Goal: Task Accomplishment & Management: Manage account settings

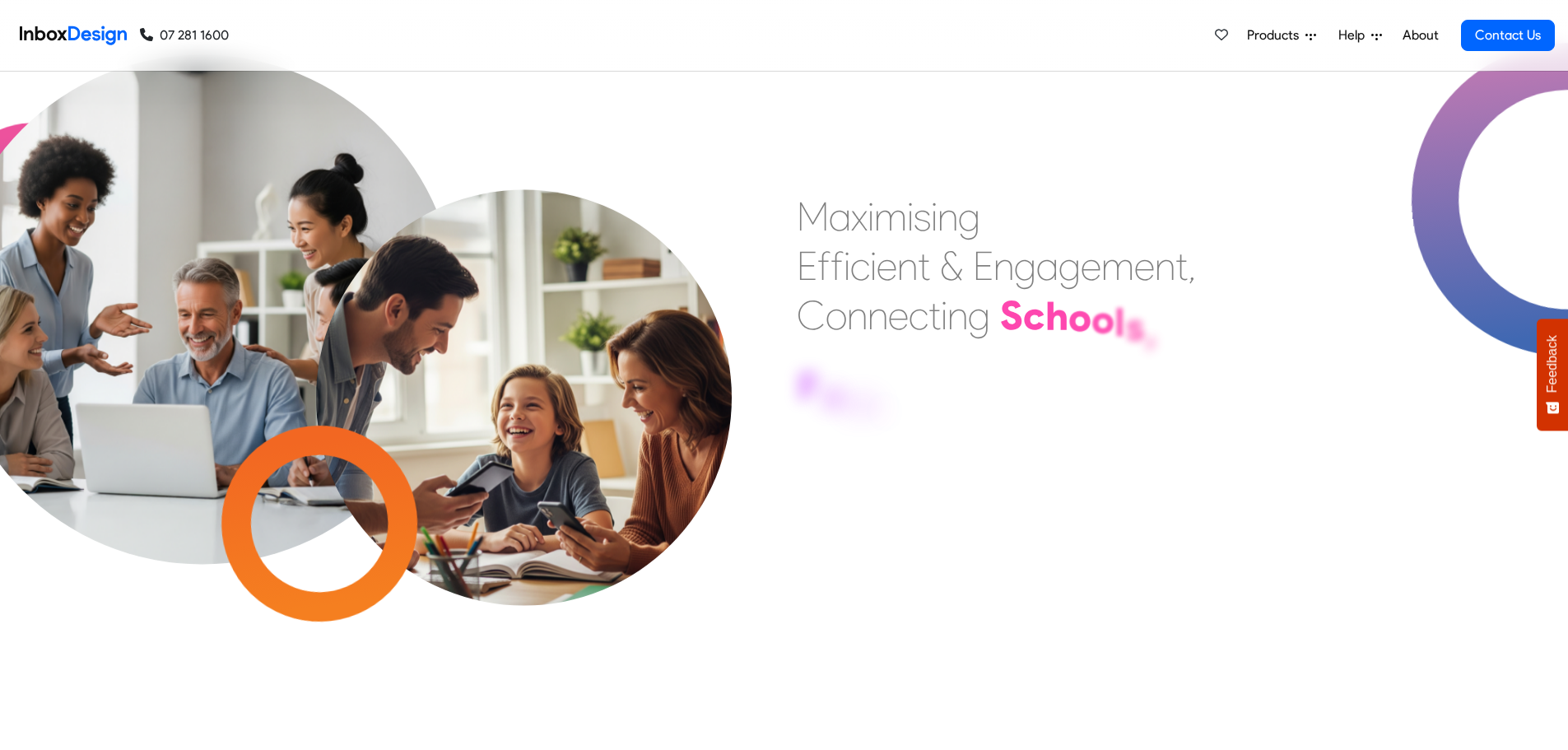
scroll to position [659, 0]
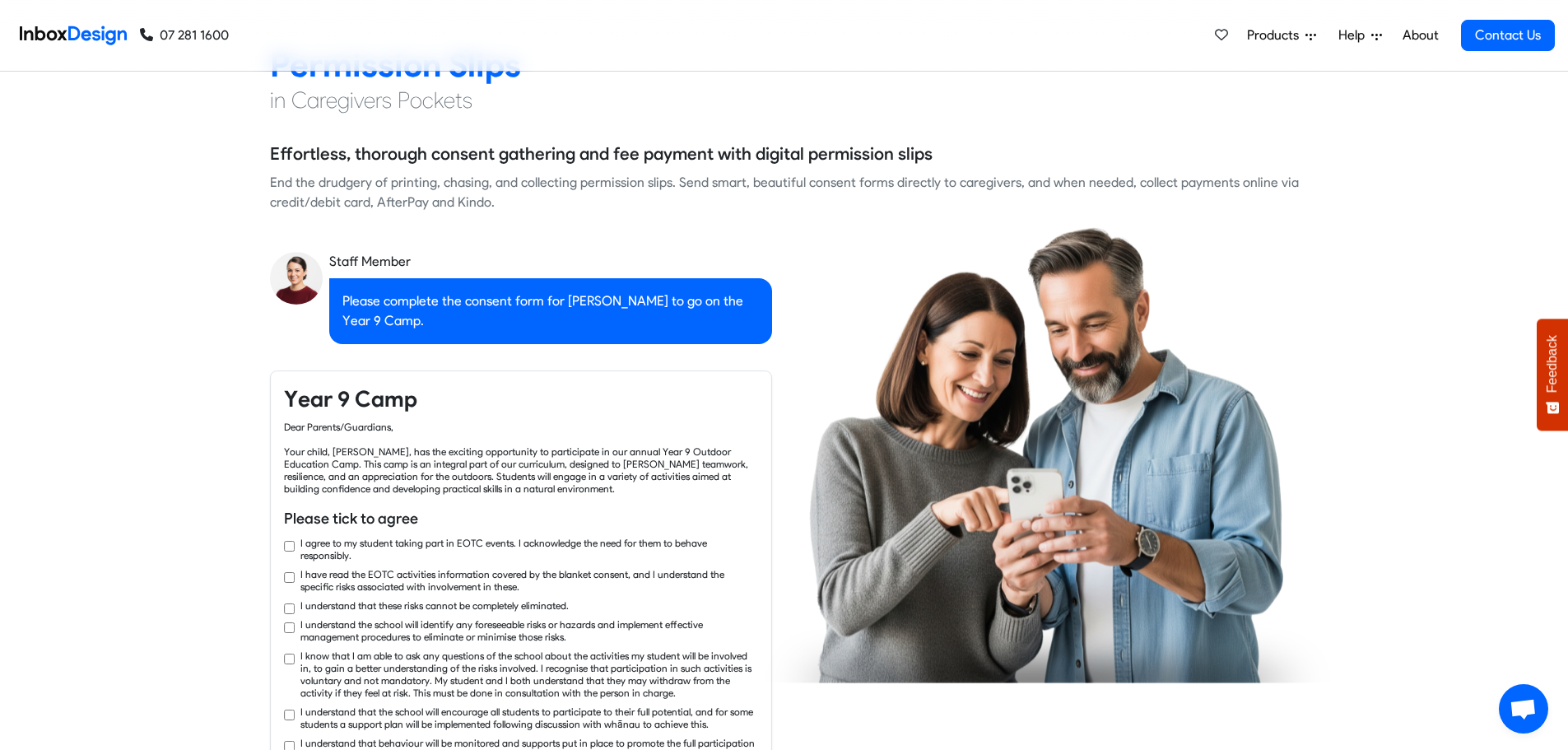
checkbox input "true"
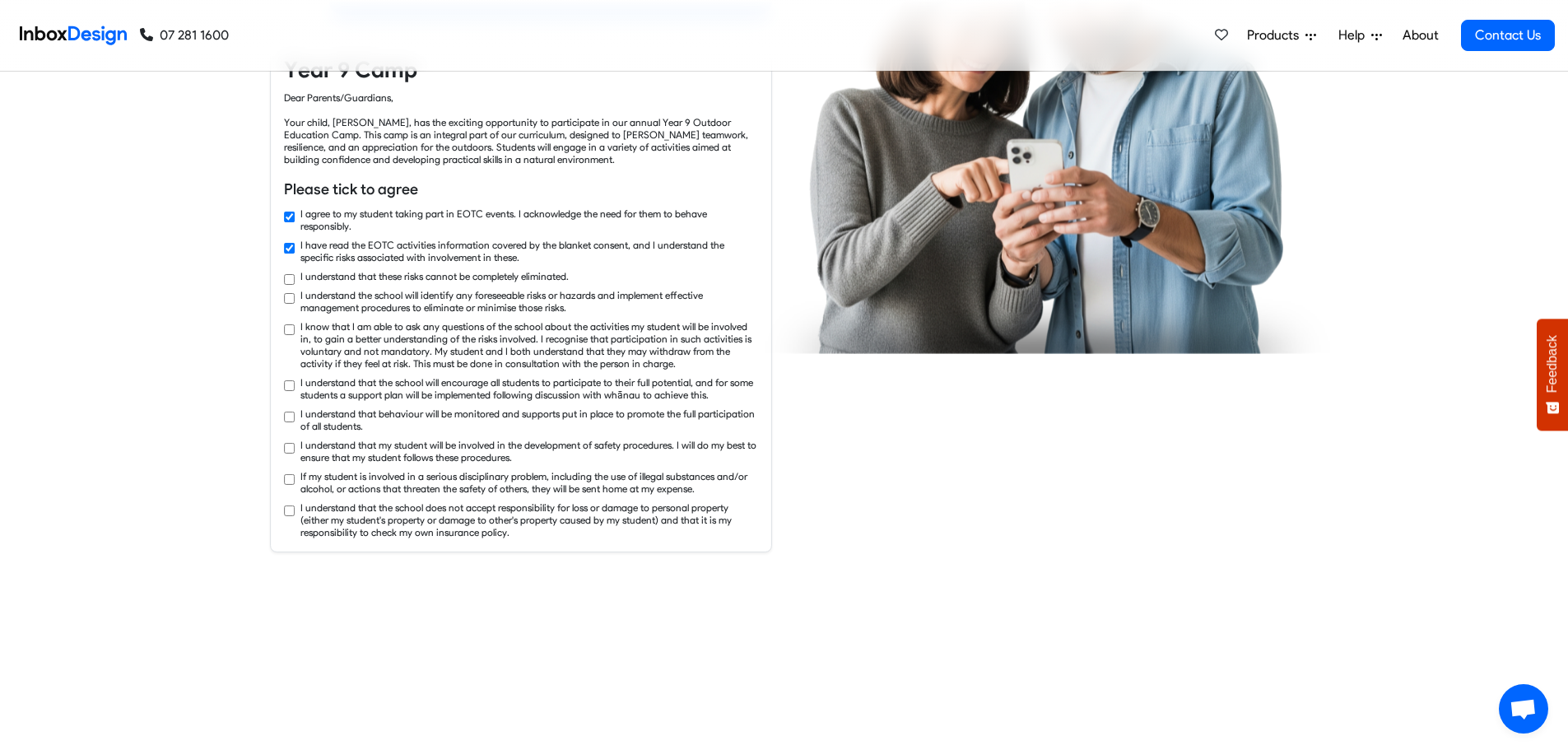
checkbox input "true"
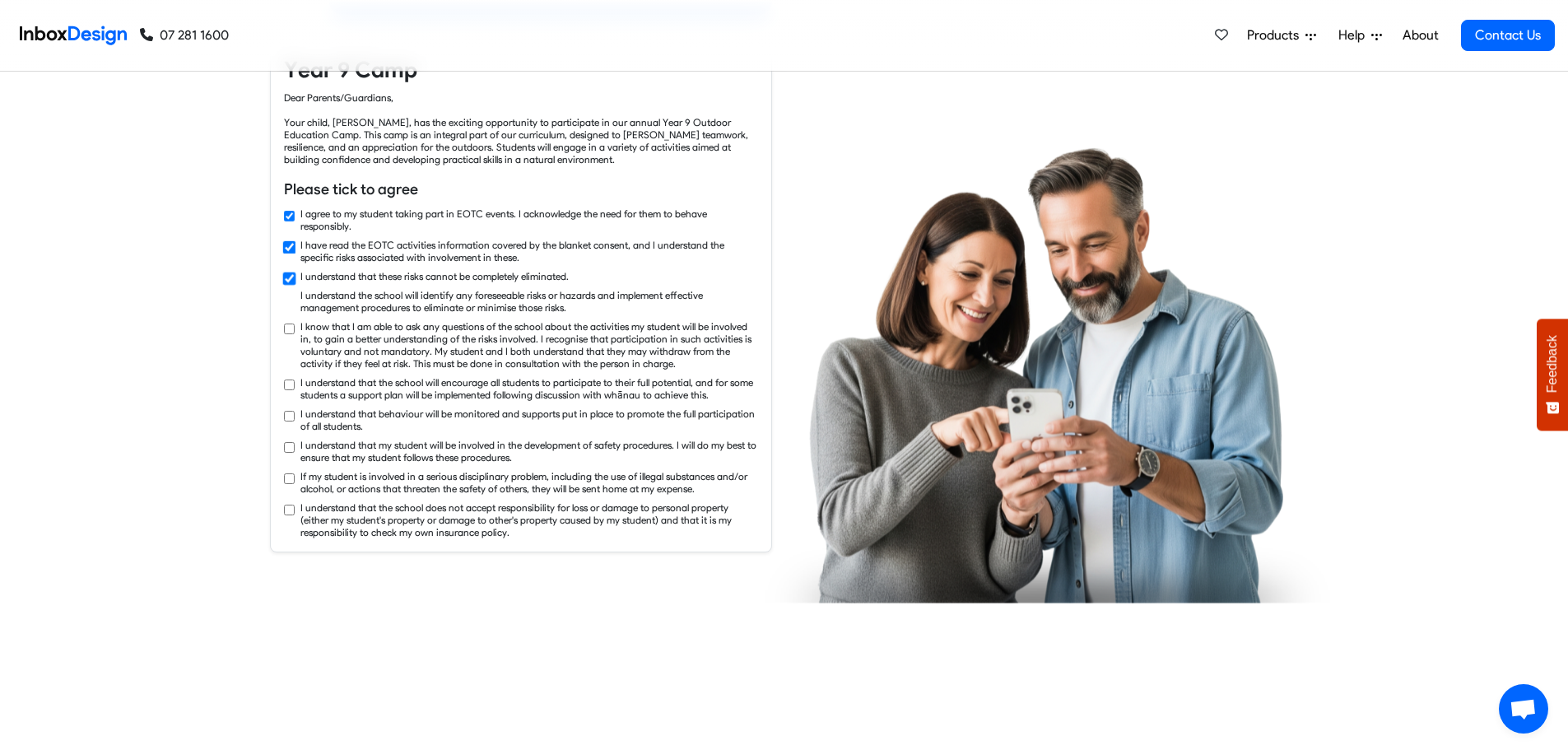
checkbox input "true"
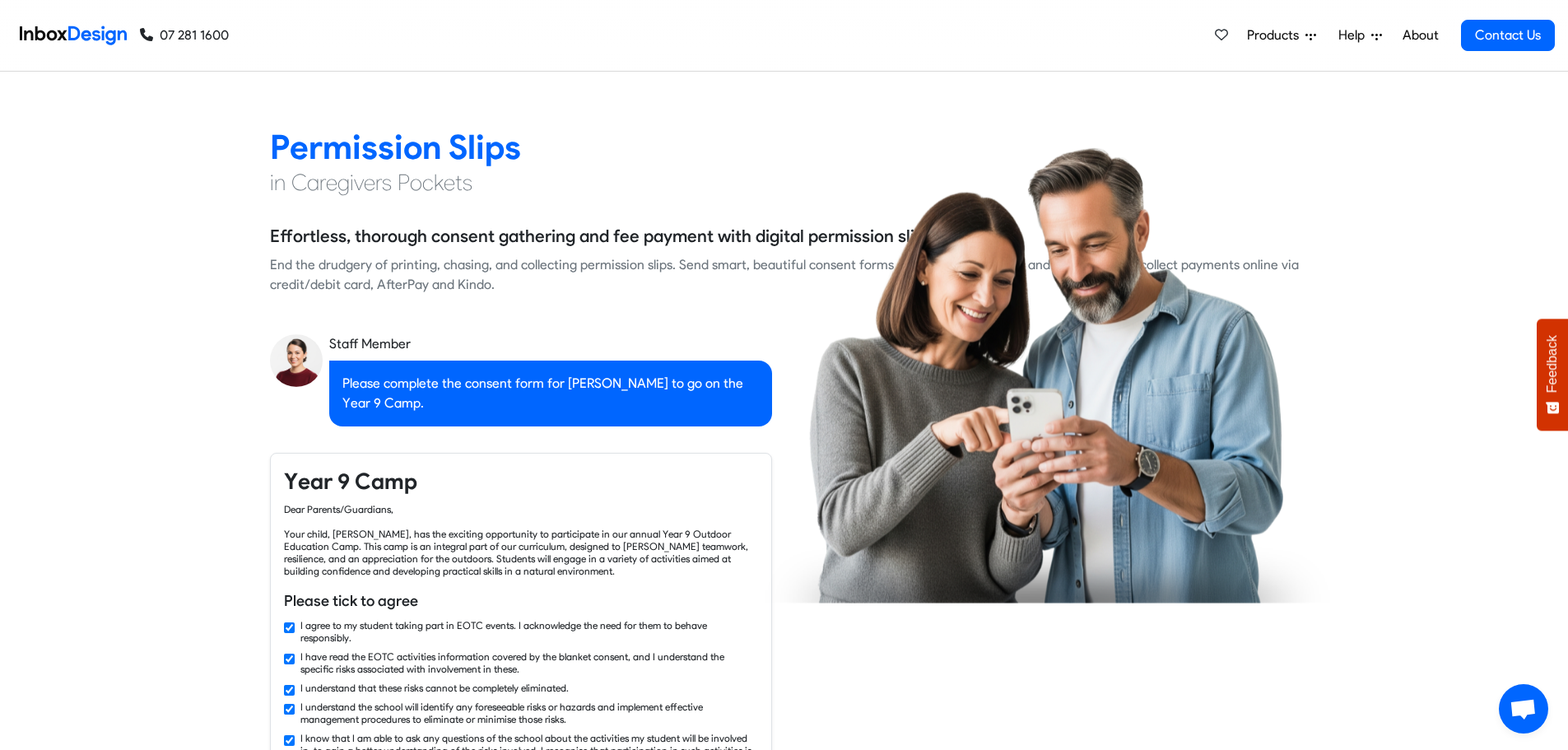
checkbox input "false"
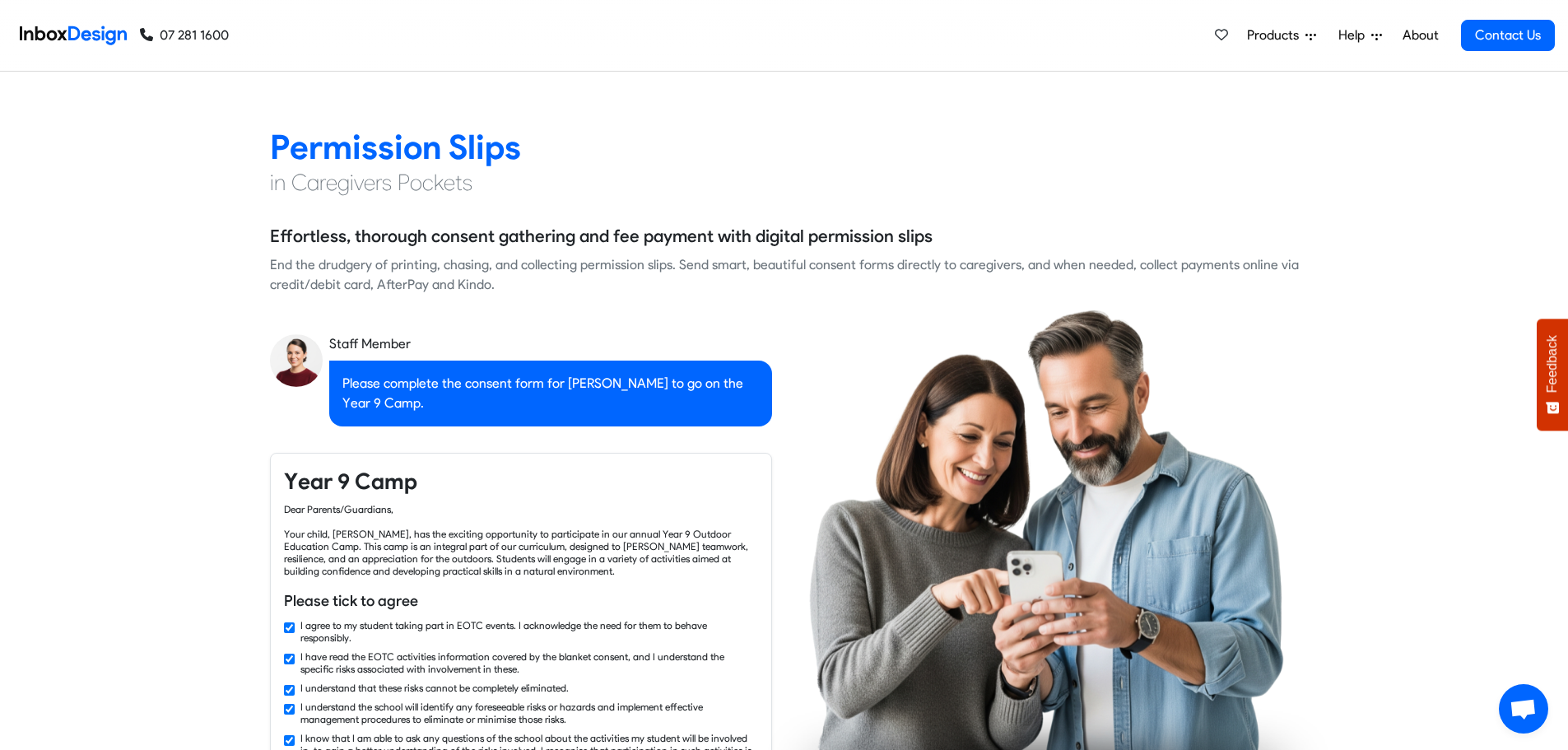
checkbox input "true"
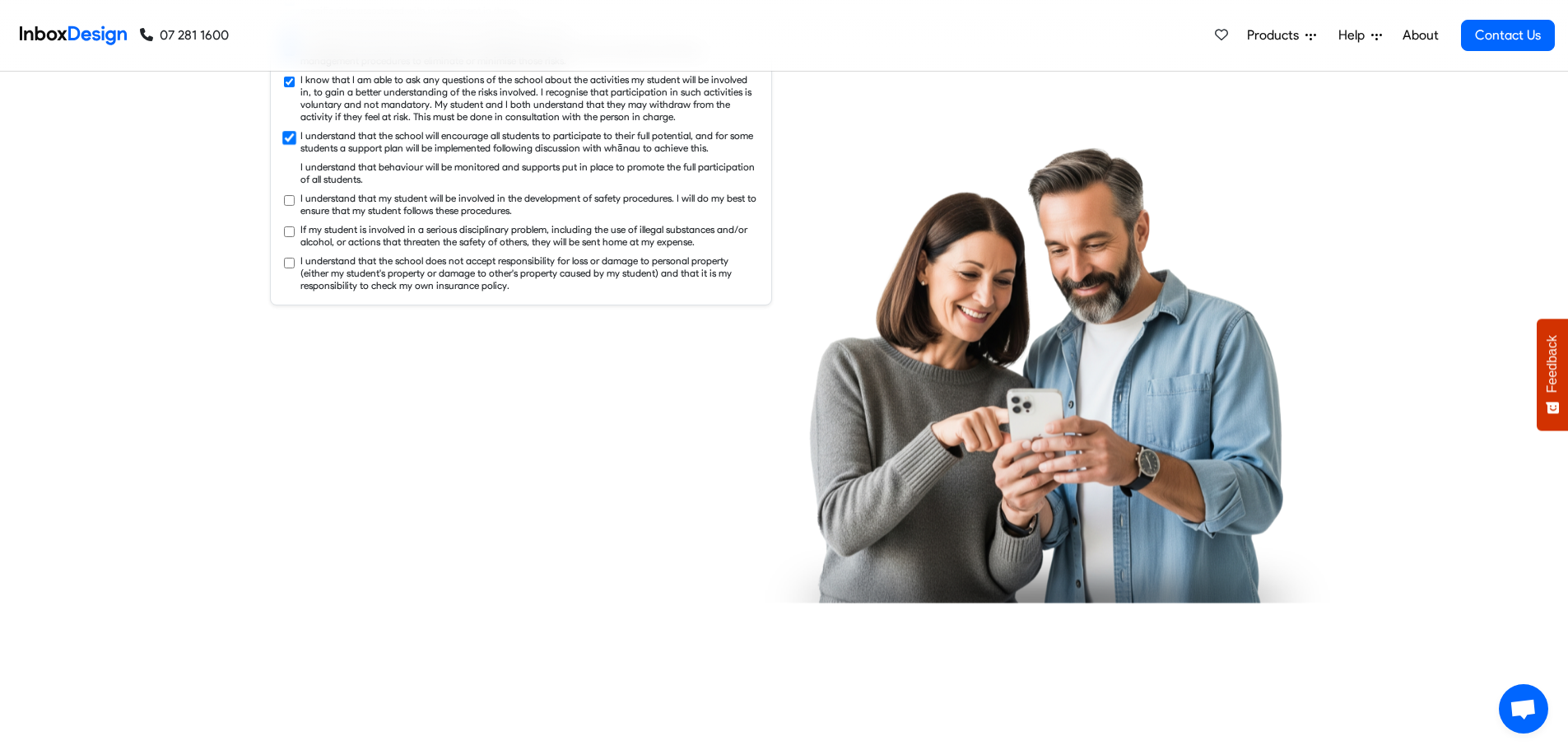
checkbox input "true"
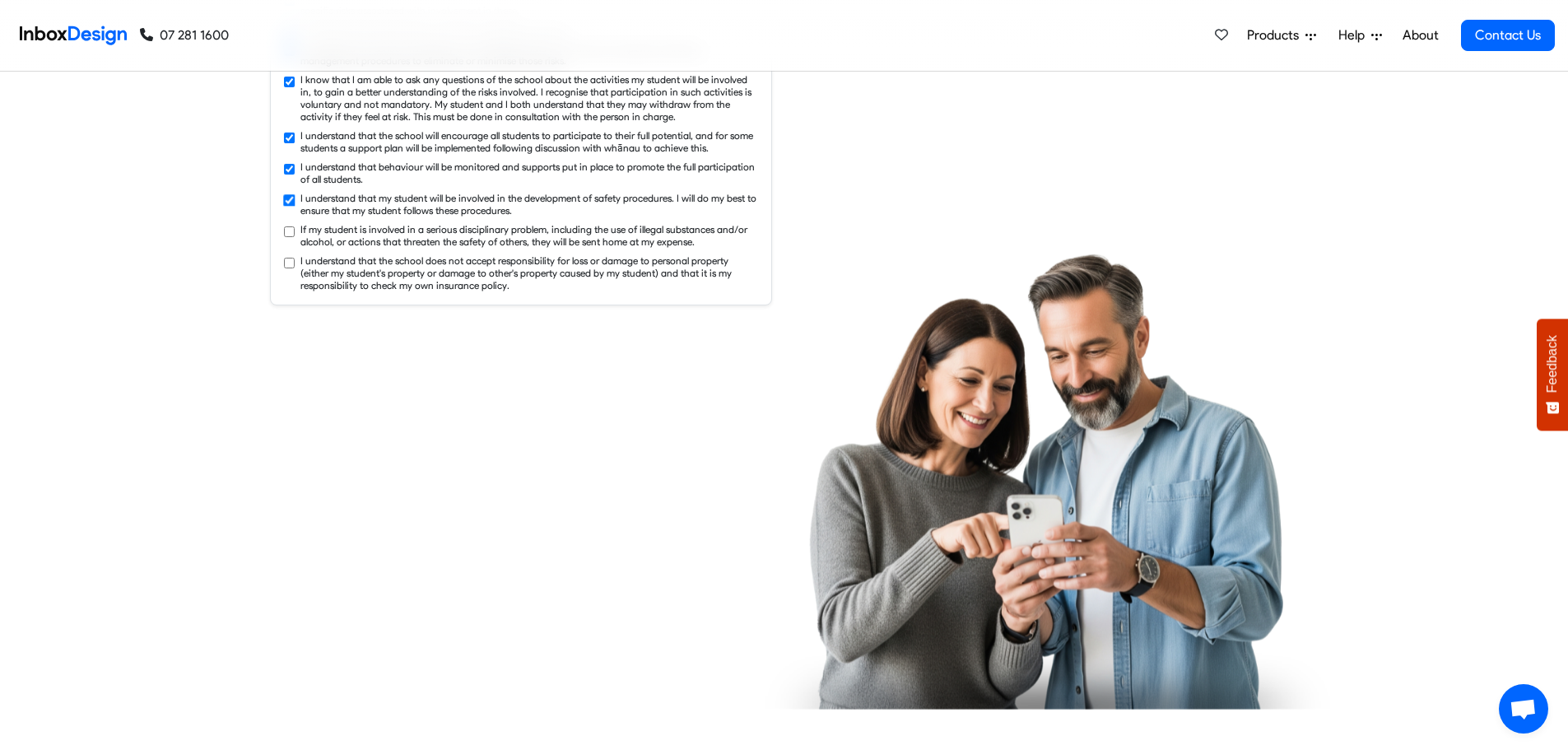
checkbox input "true"
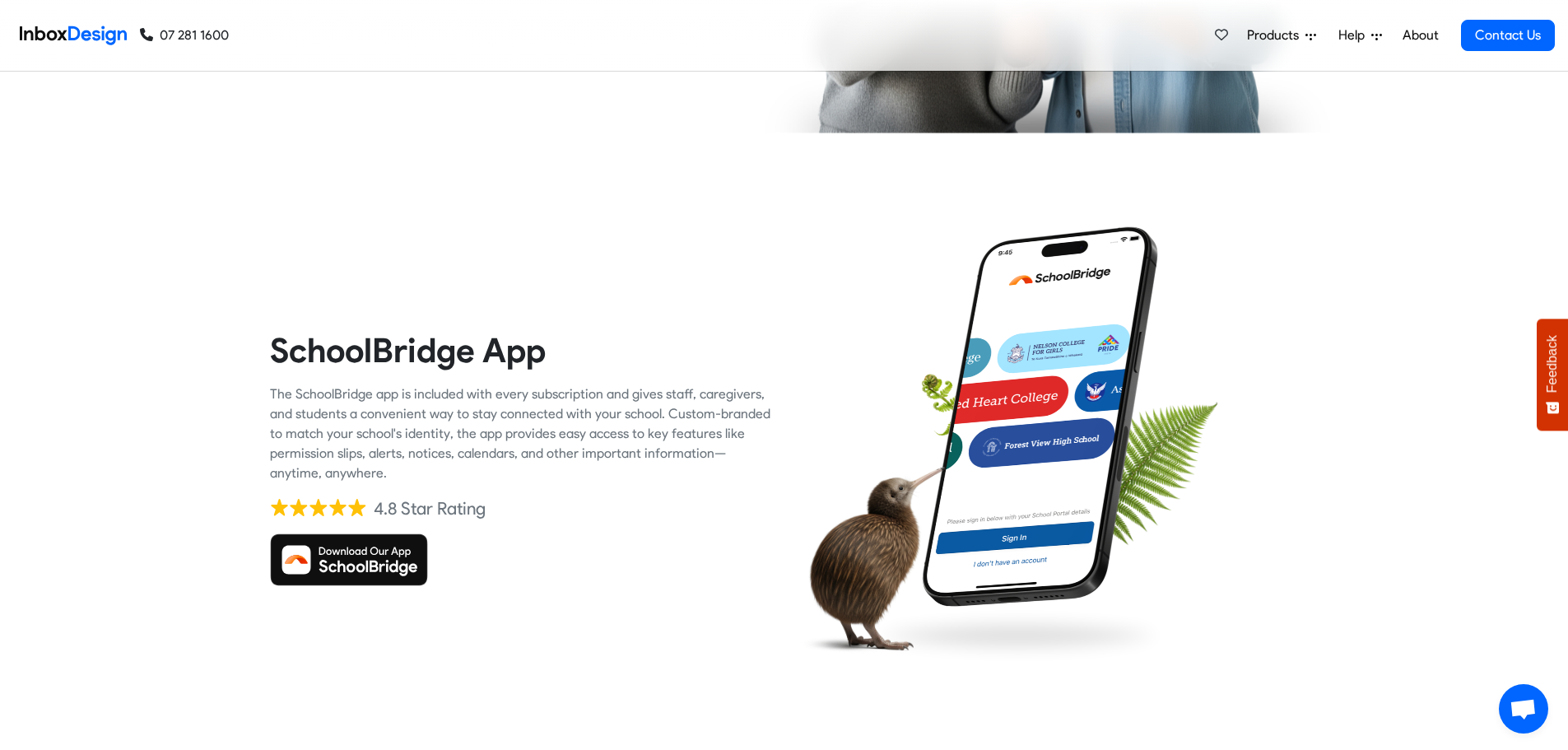
checkbox input "true"
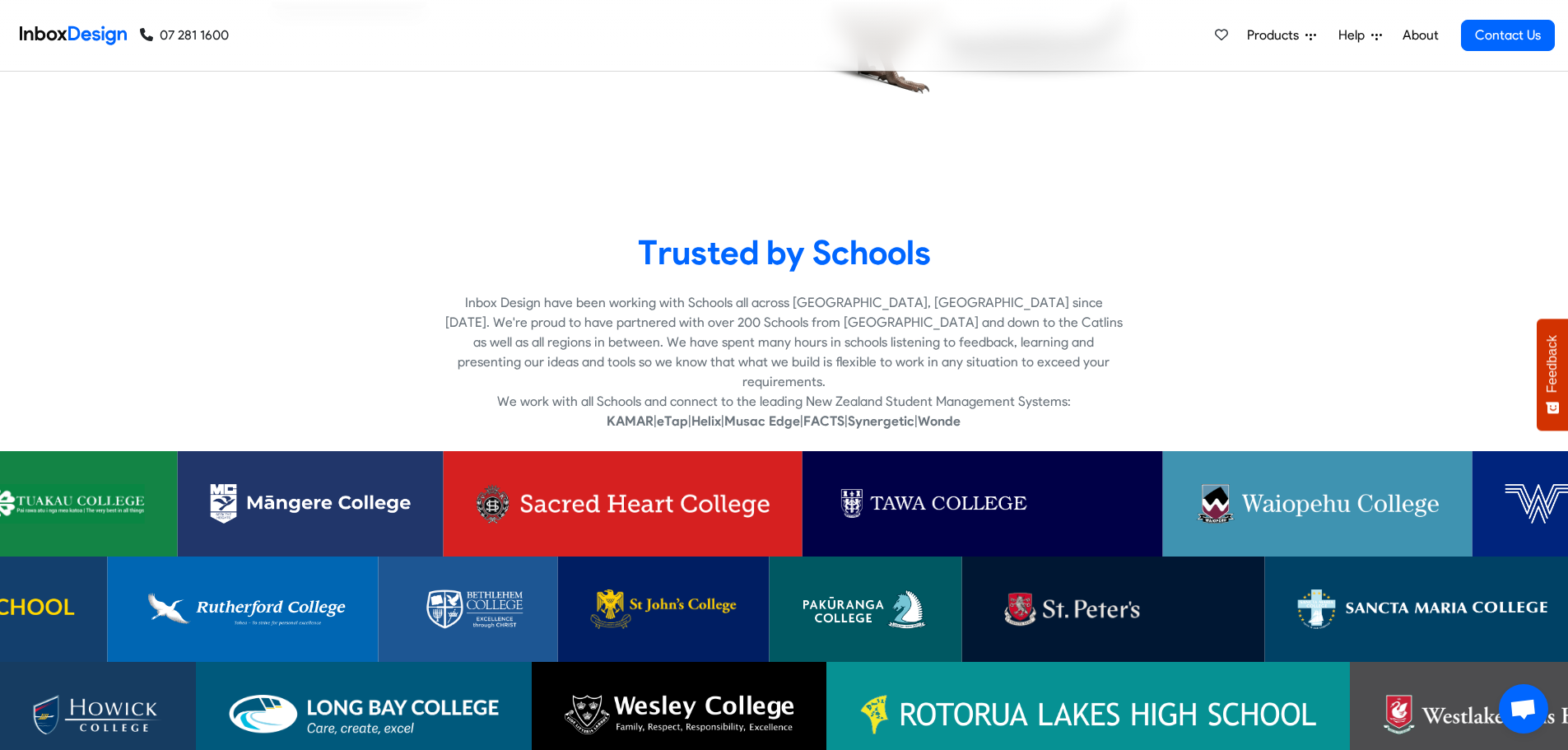
scroll to position [2636, 0]
